Goal: Find specific page/section: Find specific page/section

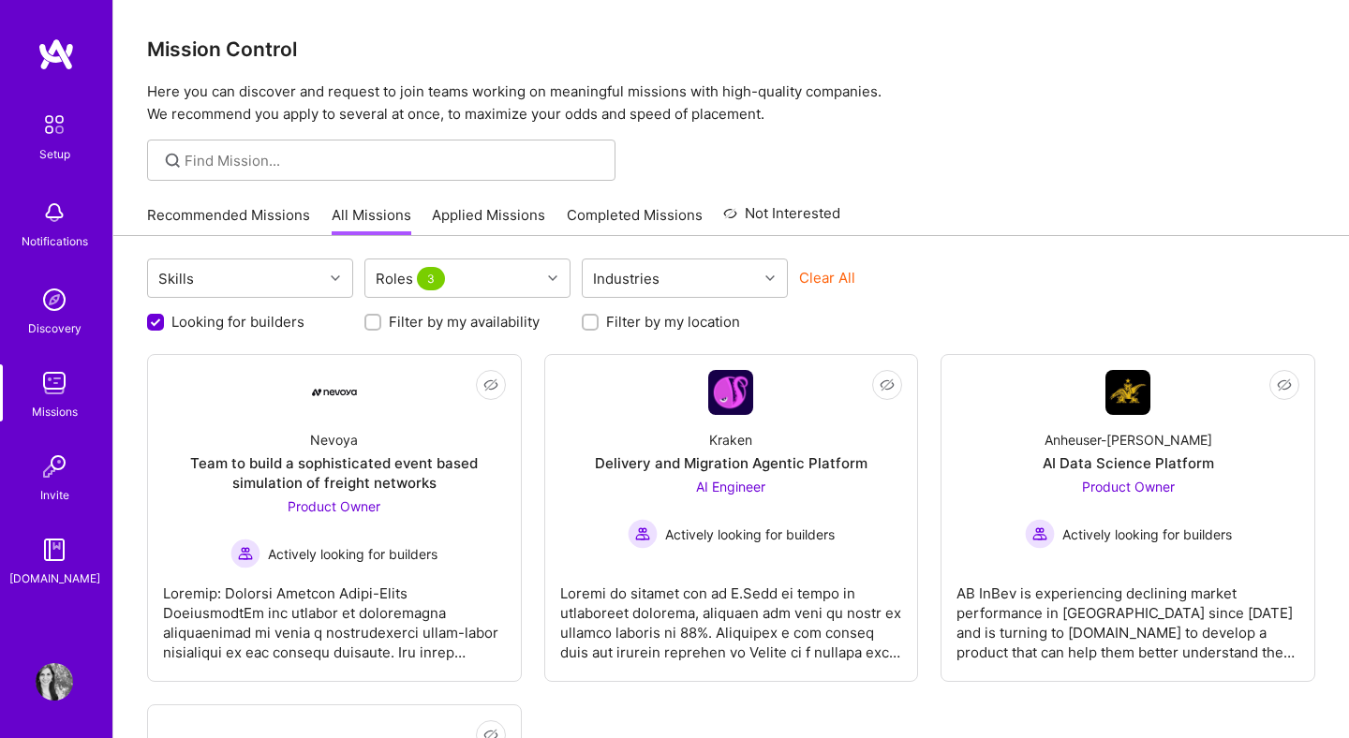
click at [1121, 177] on div at bounding box center [731, 160] width 1236 height 41
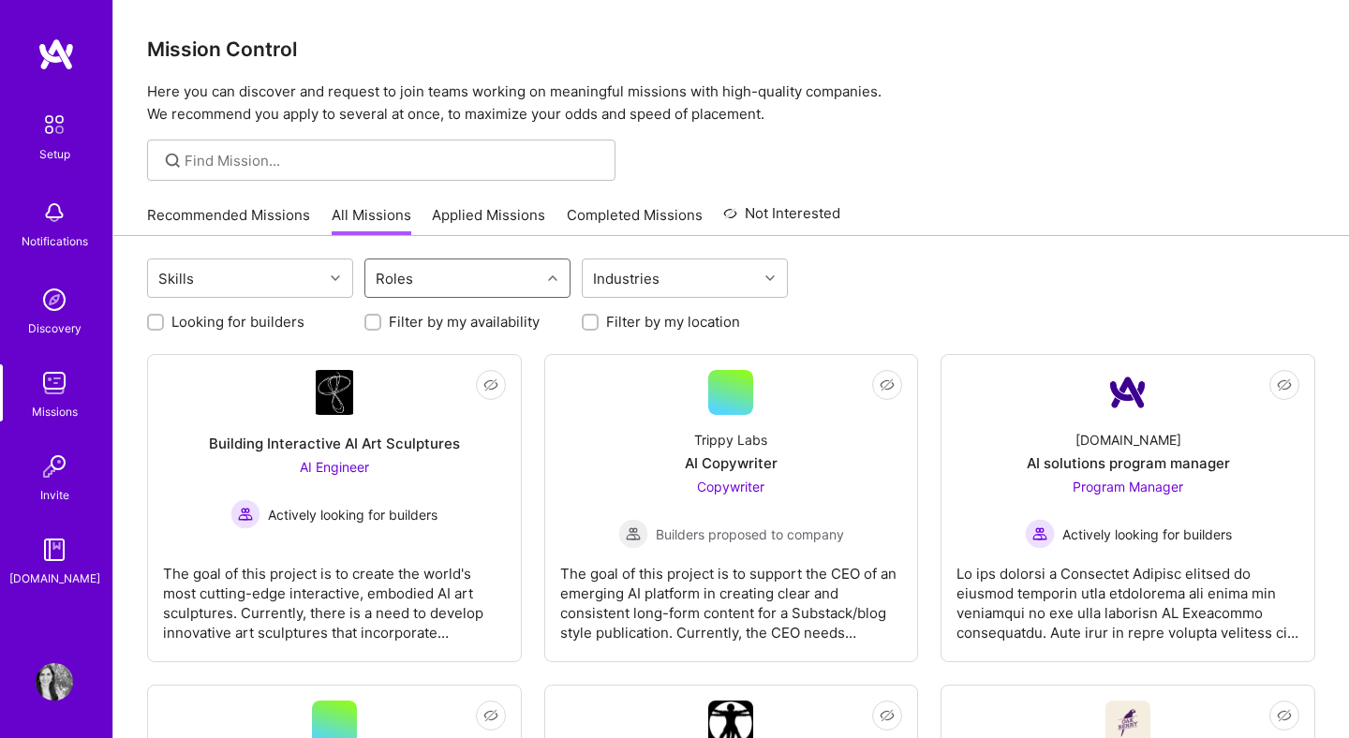
click at [512, 274] on div "Roles" at bounding box center [452, 278] width 175 height 37
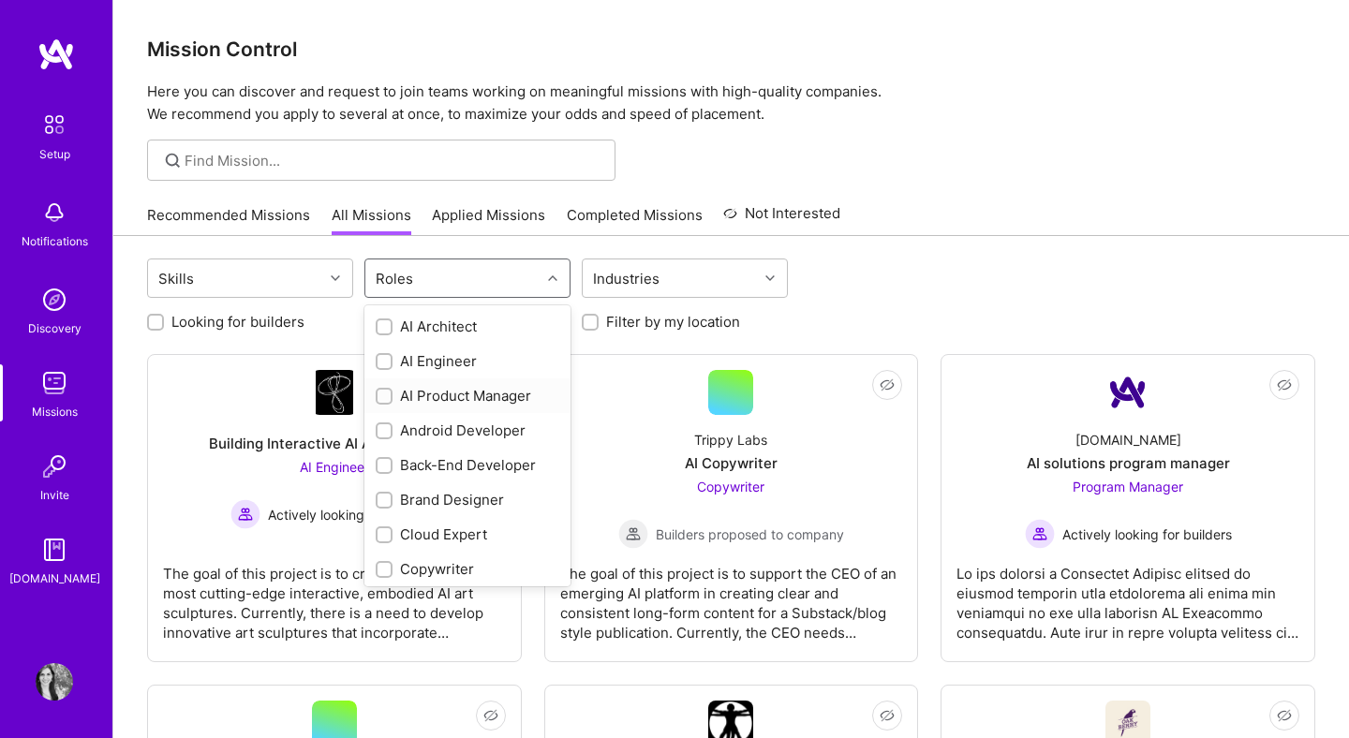
click at [384, 396] on input "checkbox" at bounding box center [385, 397] width 13 height 13
checkbox input "true"
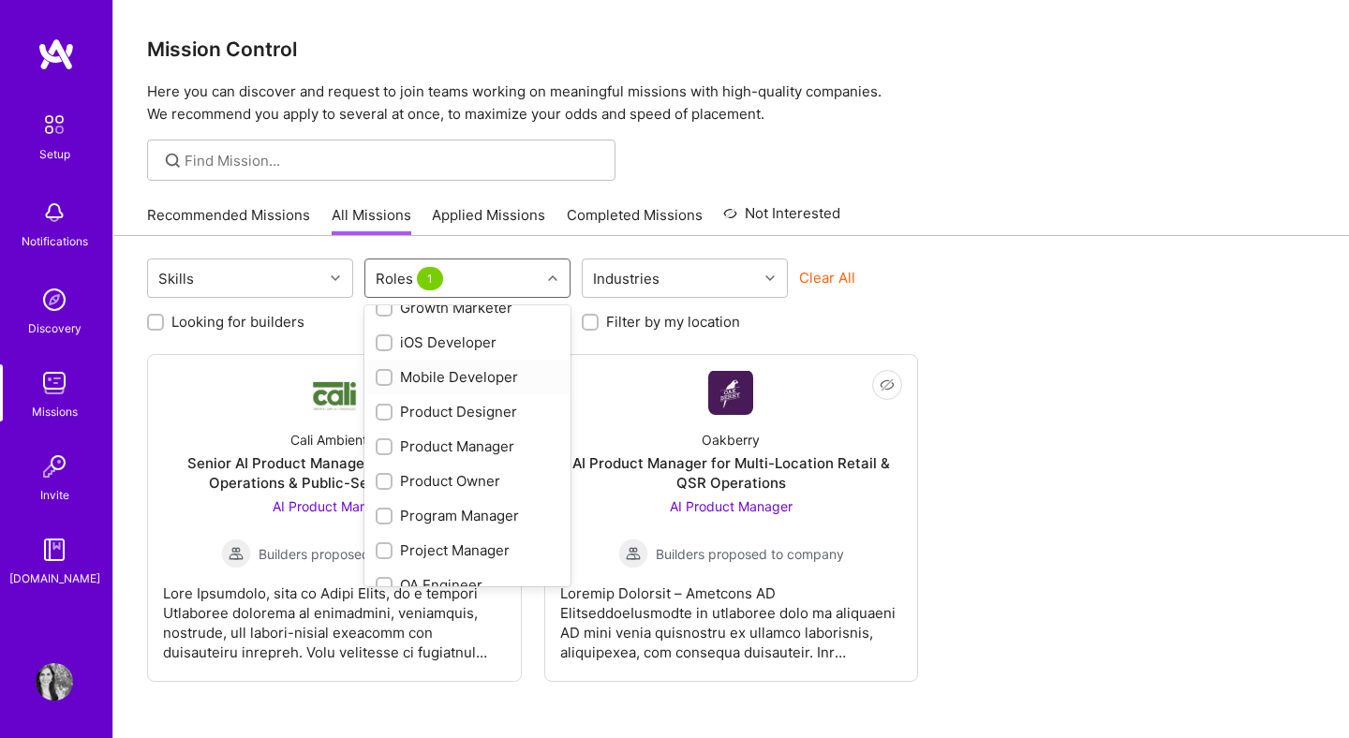
scroll to position [532, 0]
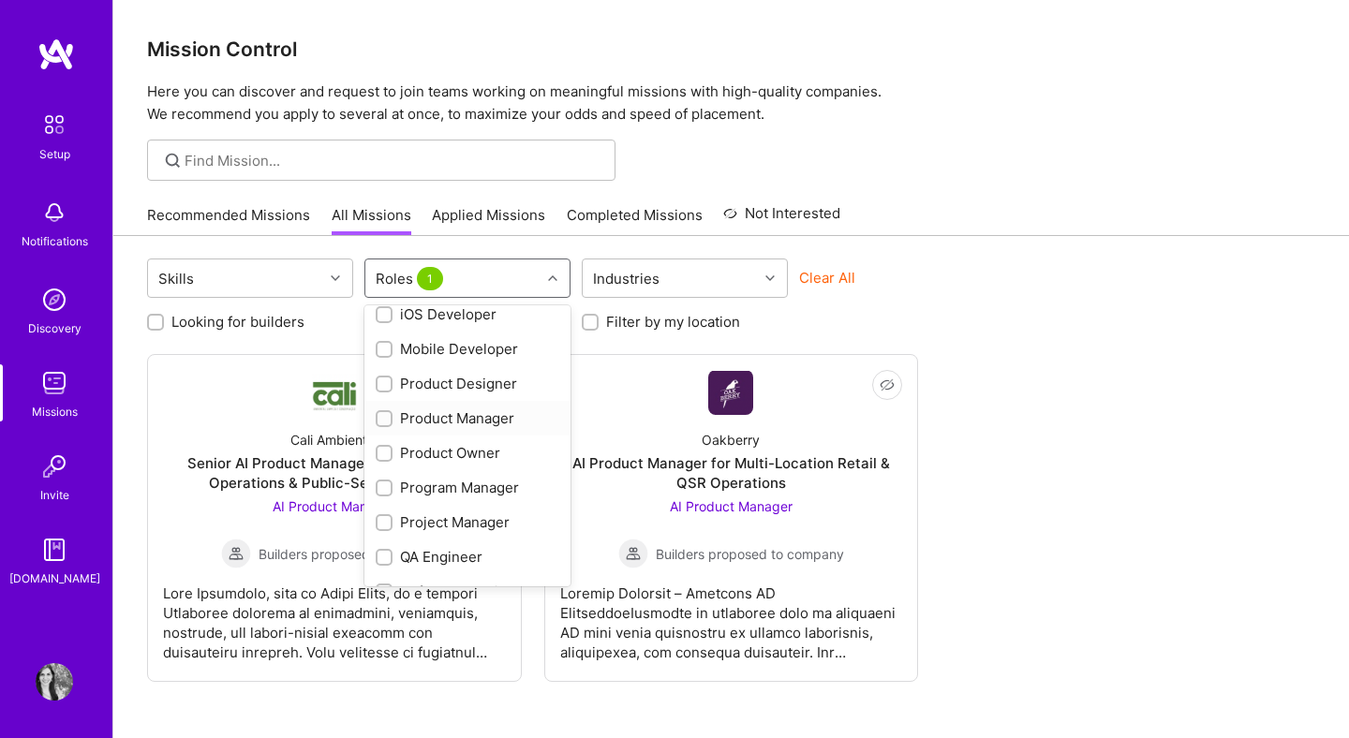
click at [386, 421] on input "checkbox" at bounding box center [385, 419] width 13 height 13
checkbox input "true"
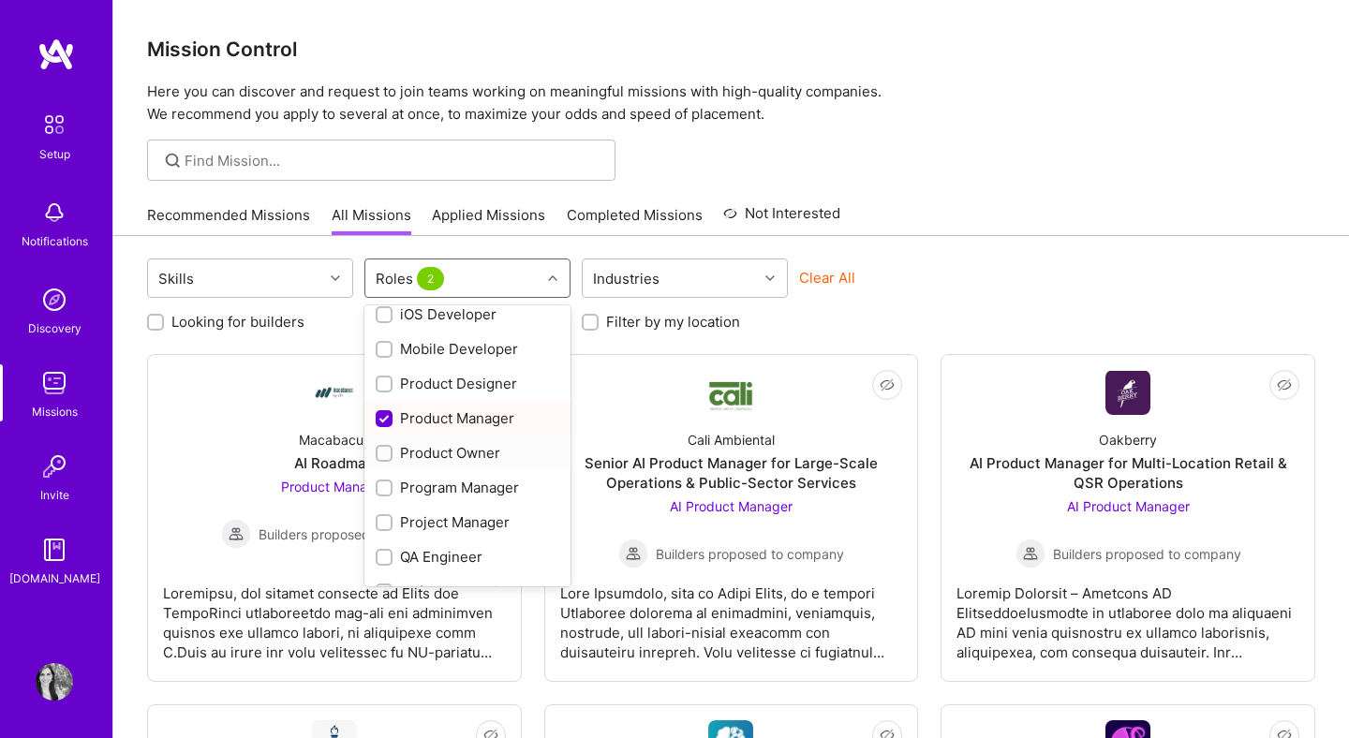
click at [385, 459] on input "checkbox" at bounding box center [385, 454] width 13 height 13
checkbox input "true"
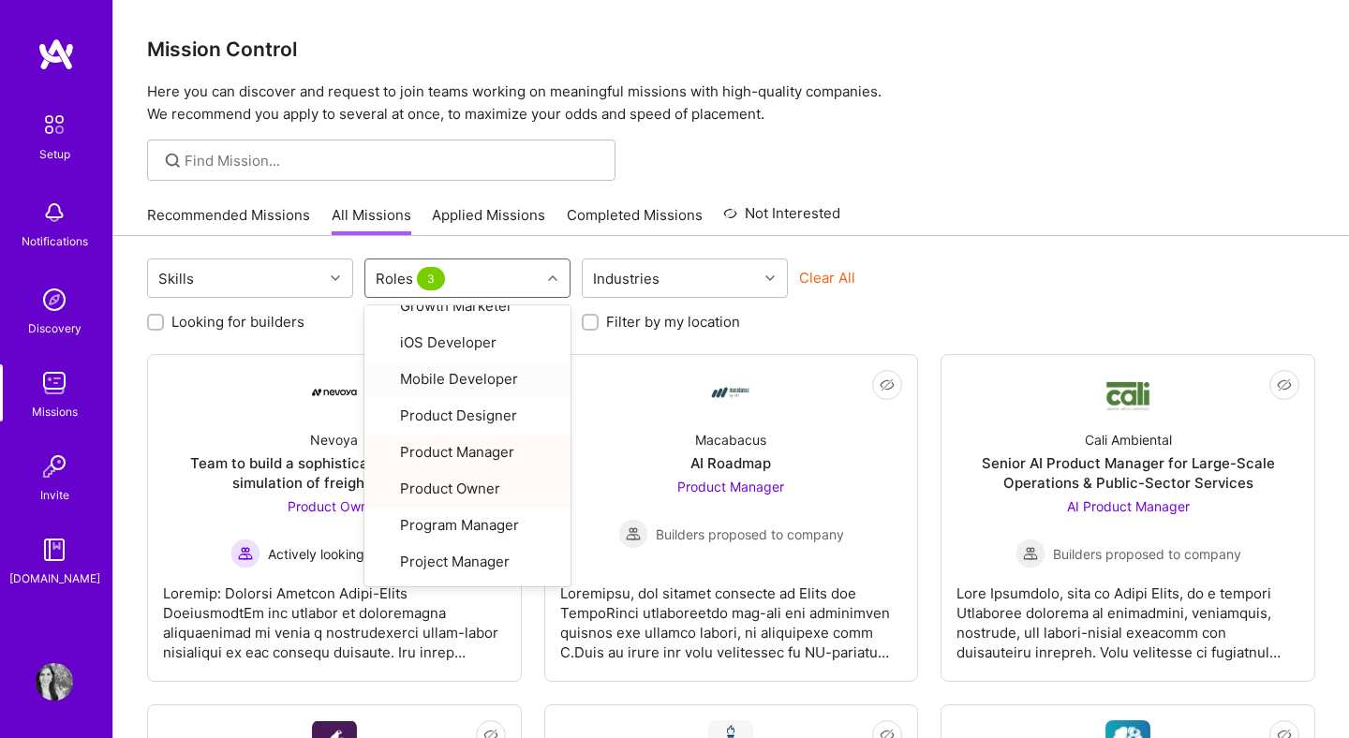
click at [993, 163] on div at bounding box center [731, 160] width 1236 height 41
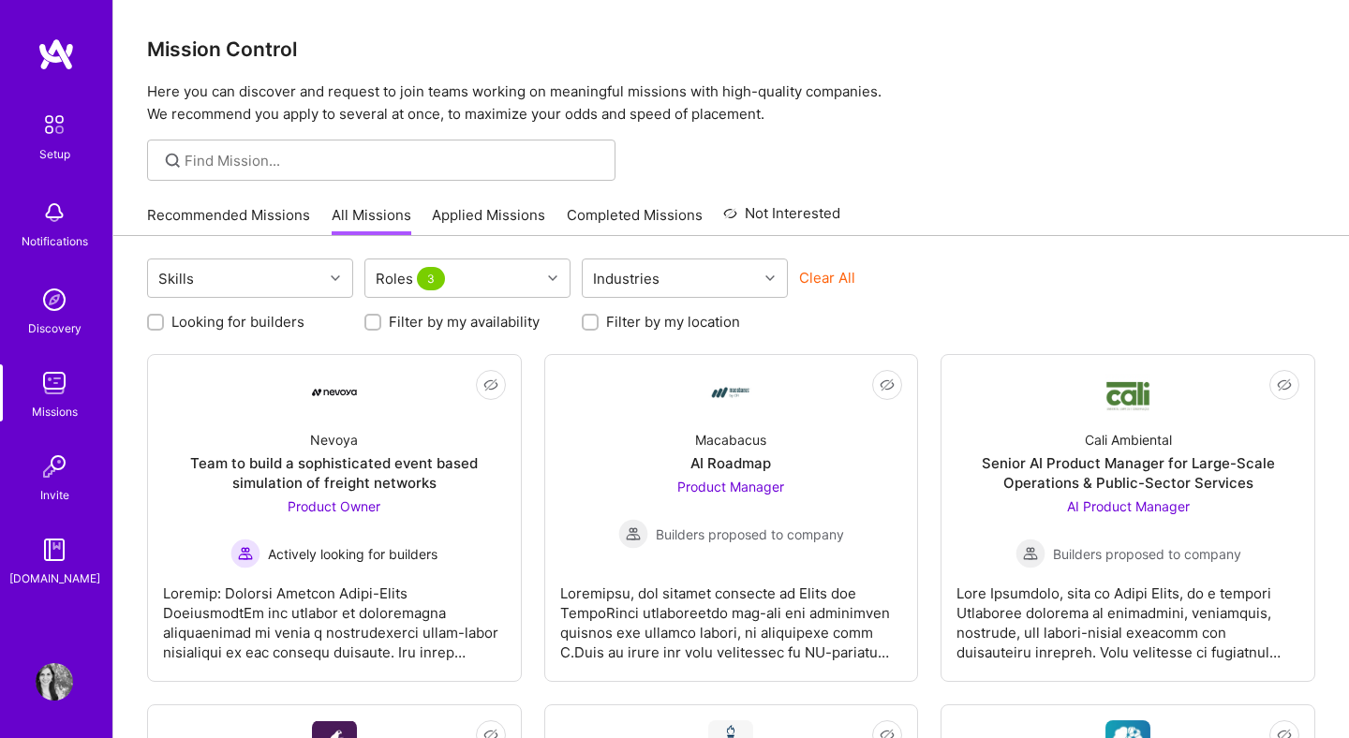
click at [260, 319] on label "Looking for builders" at bounding box center [237, 322] width 133 height 20
click at [164, 319] on input "Looking for builders" at bounding box center [157, 323] width 13 height 13
checkbox input "true"
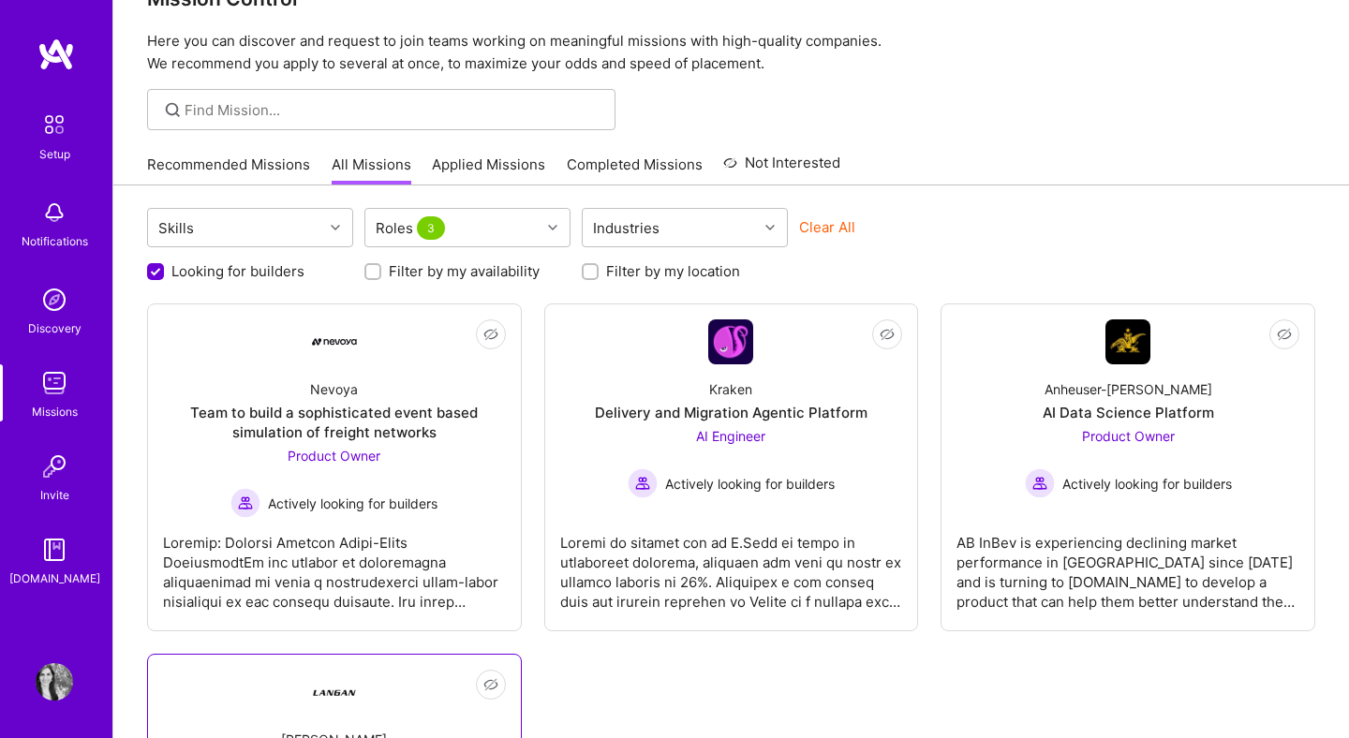
scroll to position [0, 0]
